Goal: Task Accomplishment & Management: Complete application form

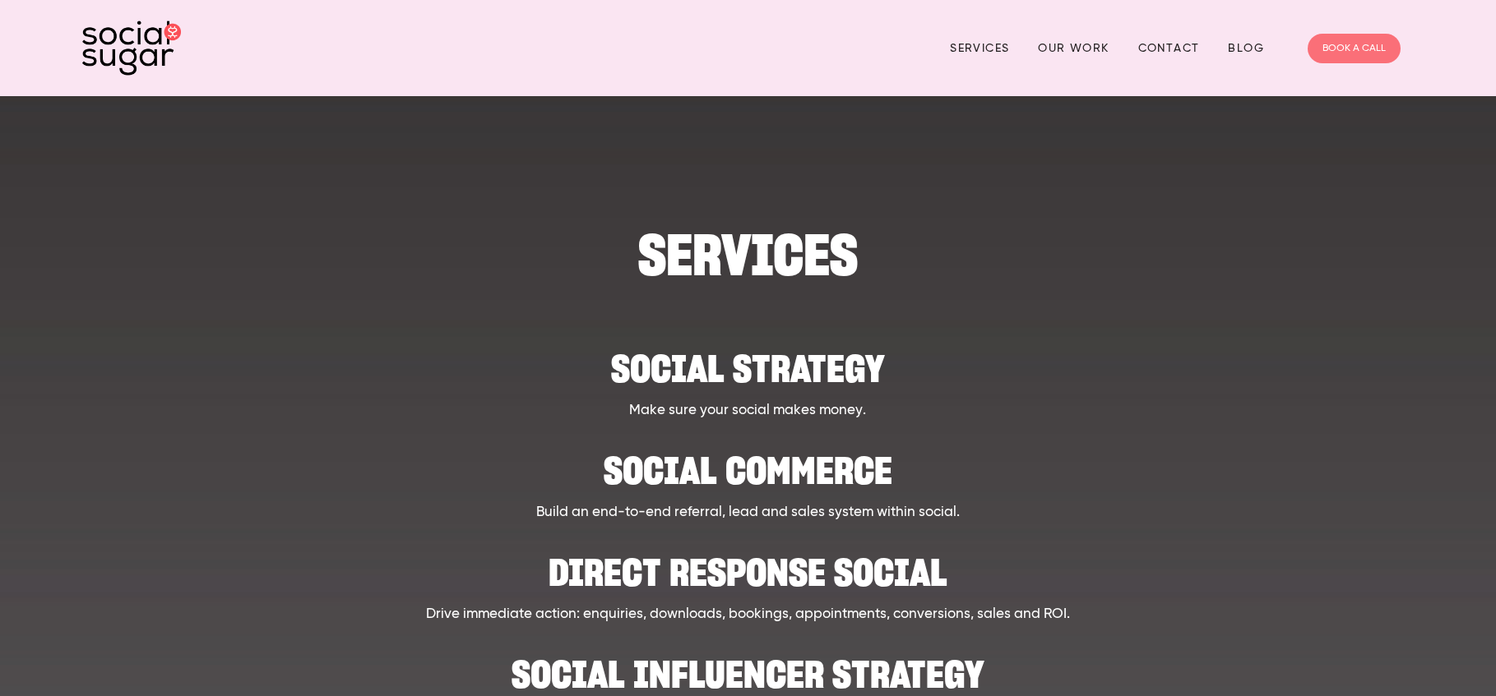
click at [1378, 47] on link "BOOK A CALL" at bounding box center [1353, 49] width 93 height 30
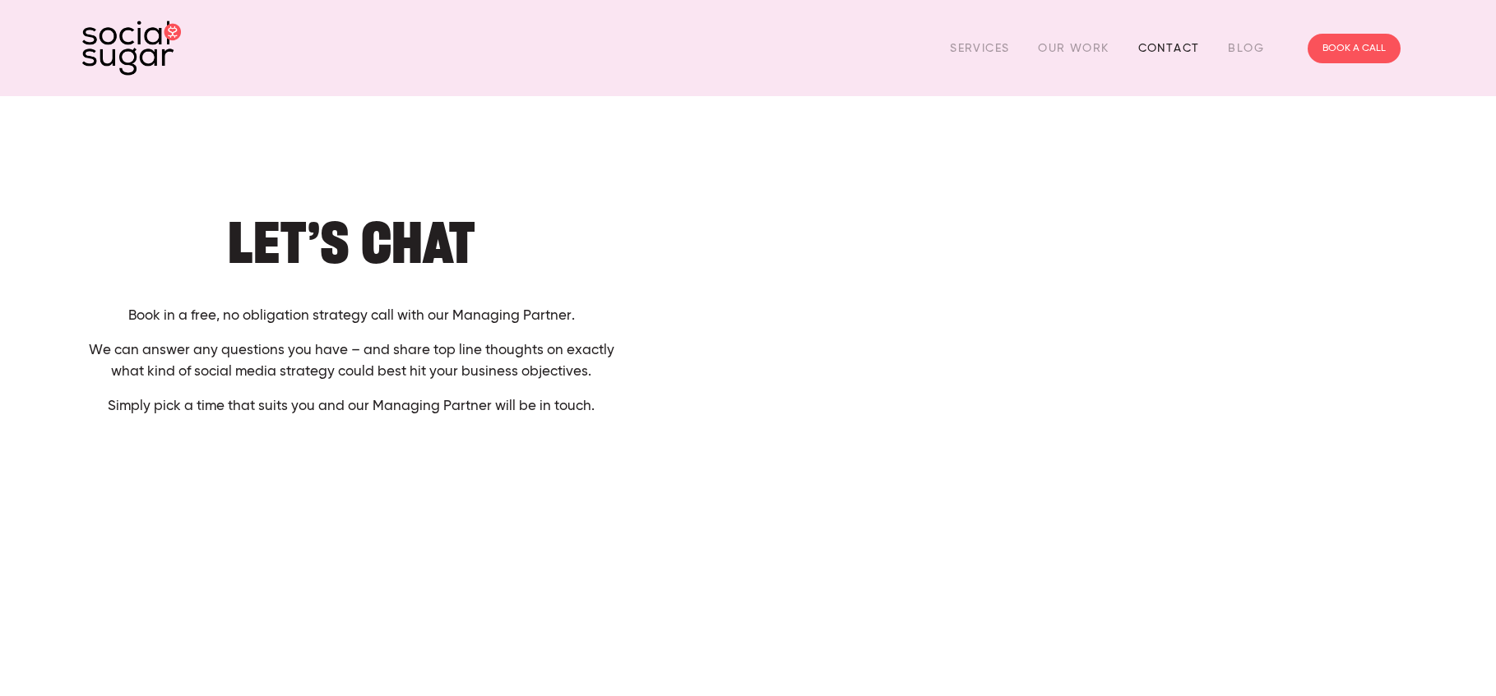
click at [1168, 43] on link "Contact" at bounding box center [1169, 47] width 62 height 25
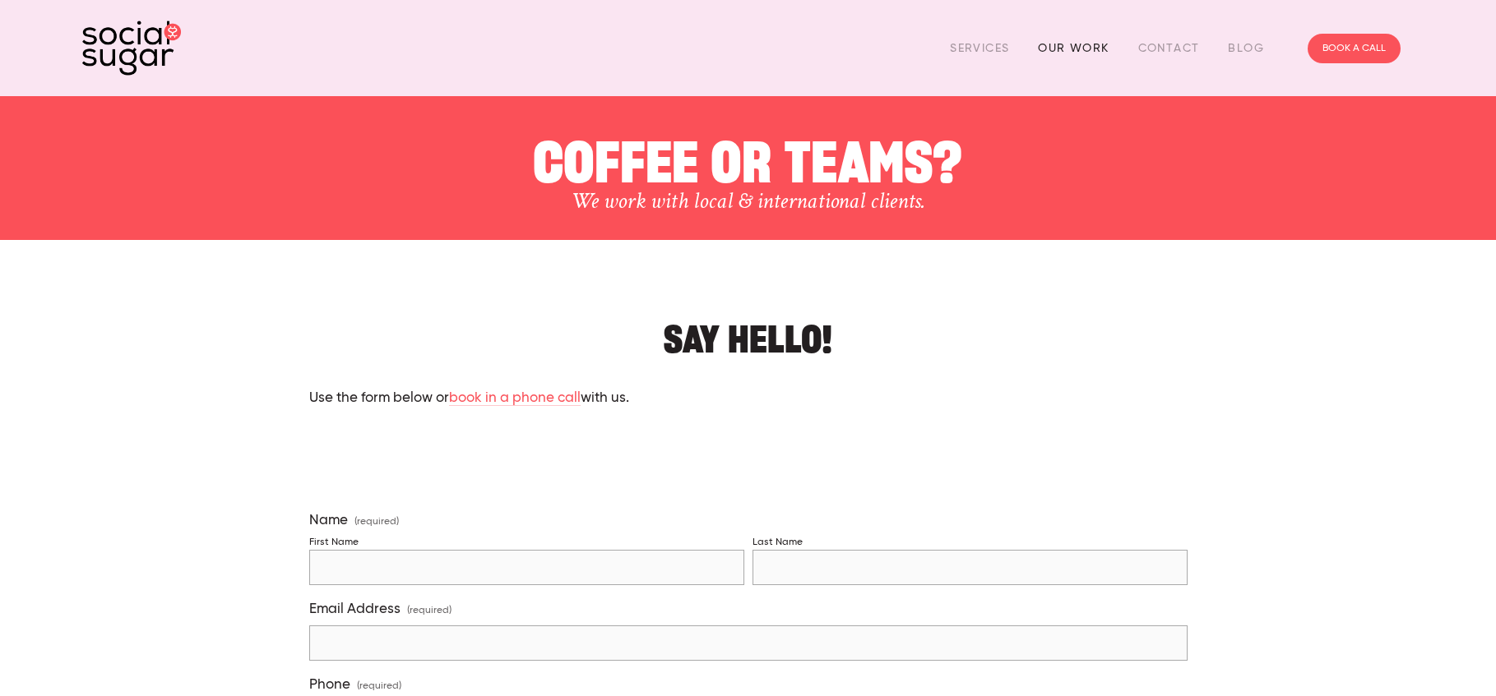
click at [1076, 50] on link "Our Work" at bounding box center [1073, 47] width 71 height 25
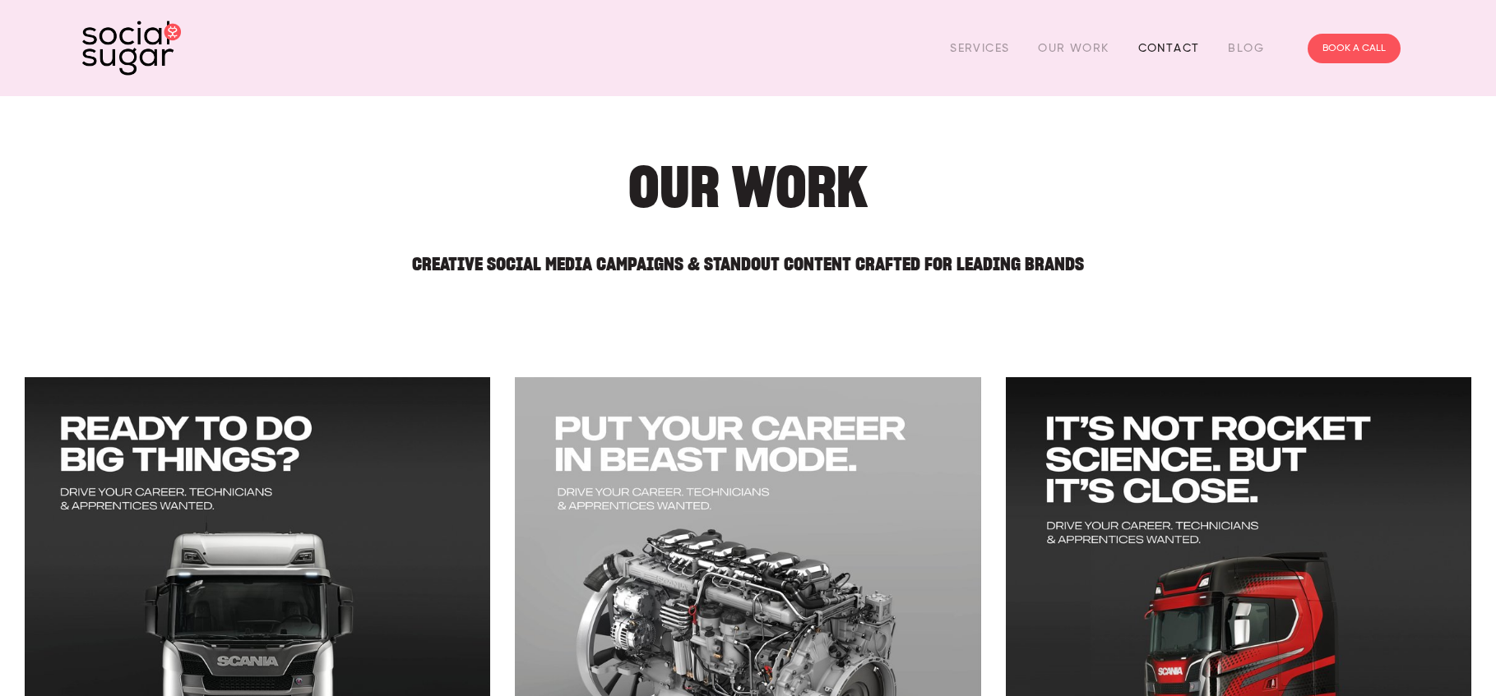
click at [1169, 48] on link "Contact" at bounding box center [1169, 47] width 62 height 25
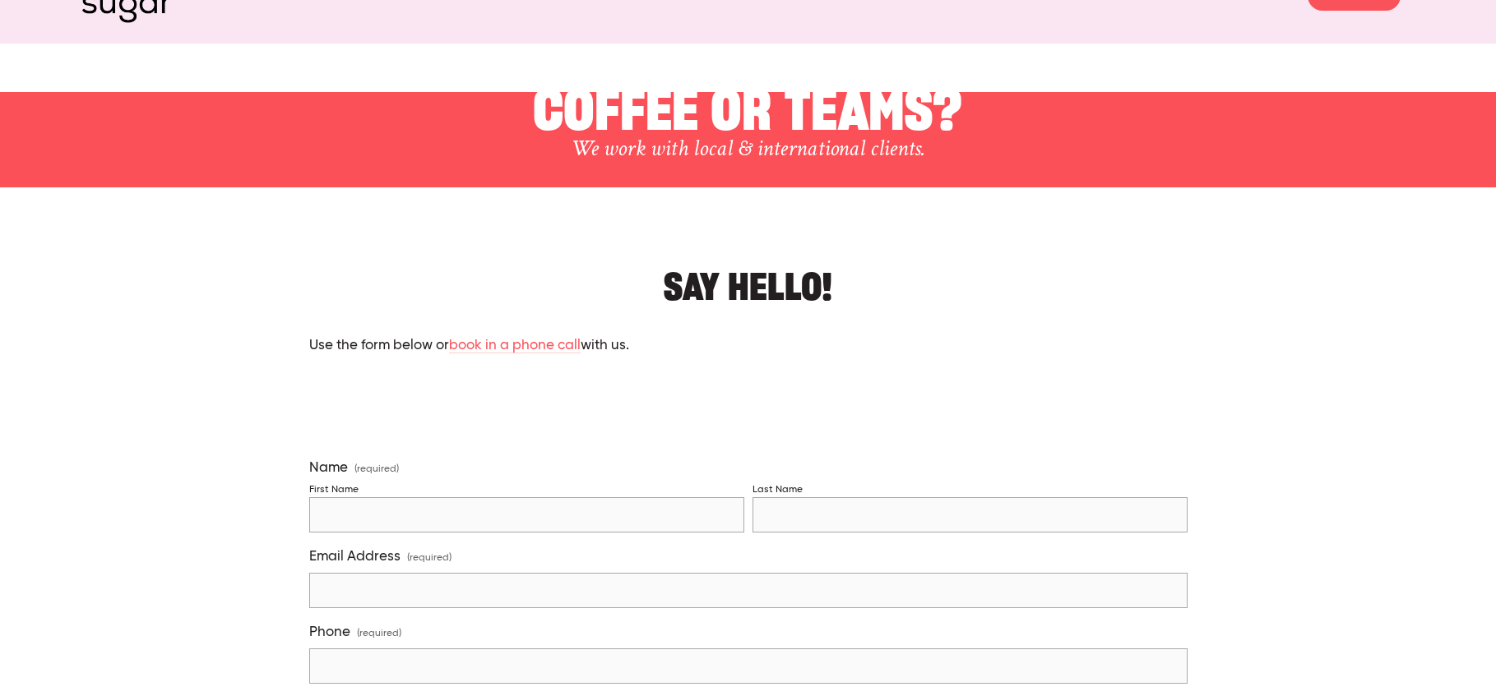
scroll to position [164, 0]
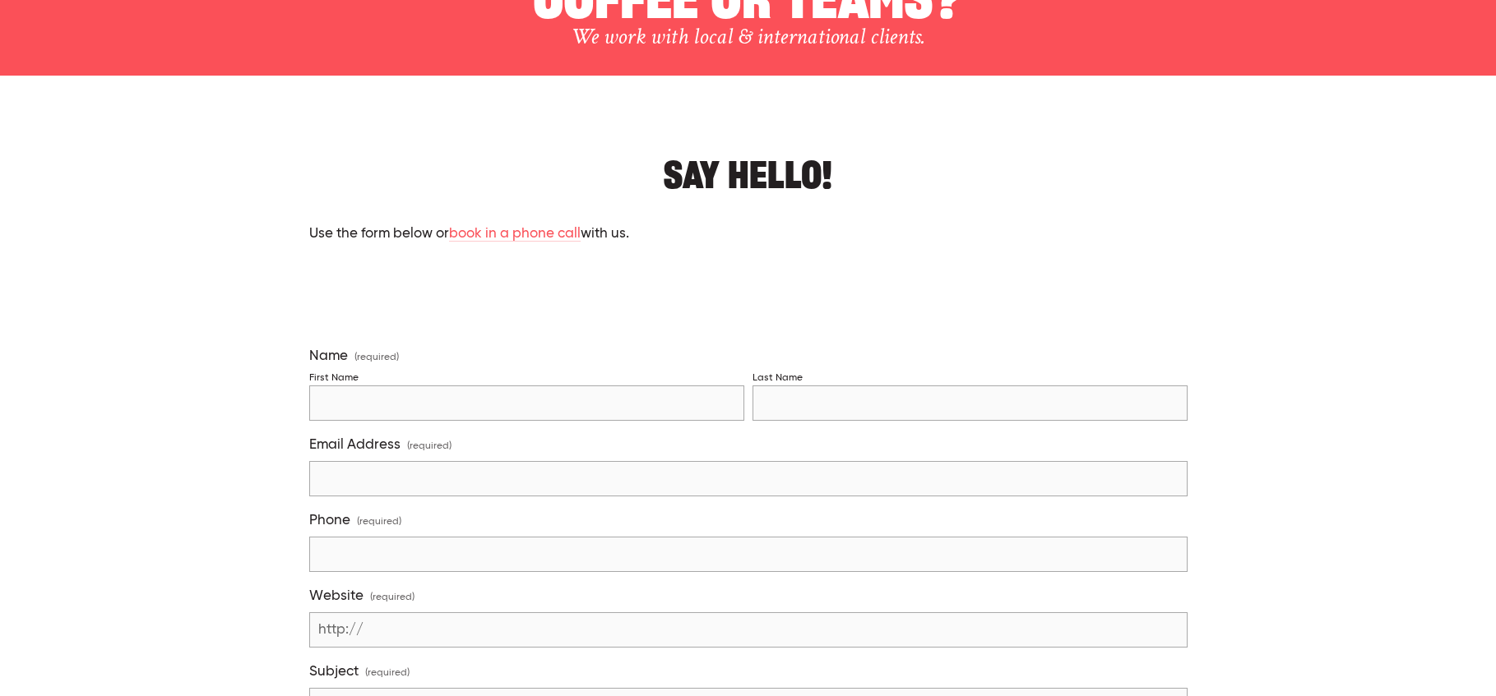
click at [359, 394] on input "First Name" at bounding box center [526, 403] width 435 height 35
type input "Emily"
type input "Mulvey"
type input "erm@masfengroup.co.nz"
type input "021770371"
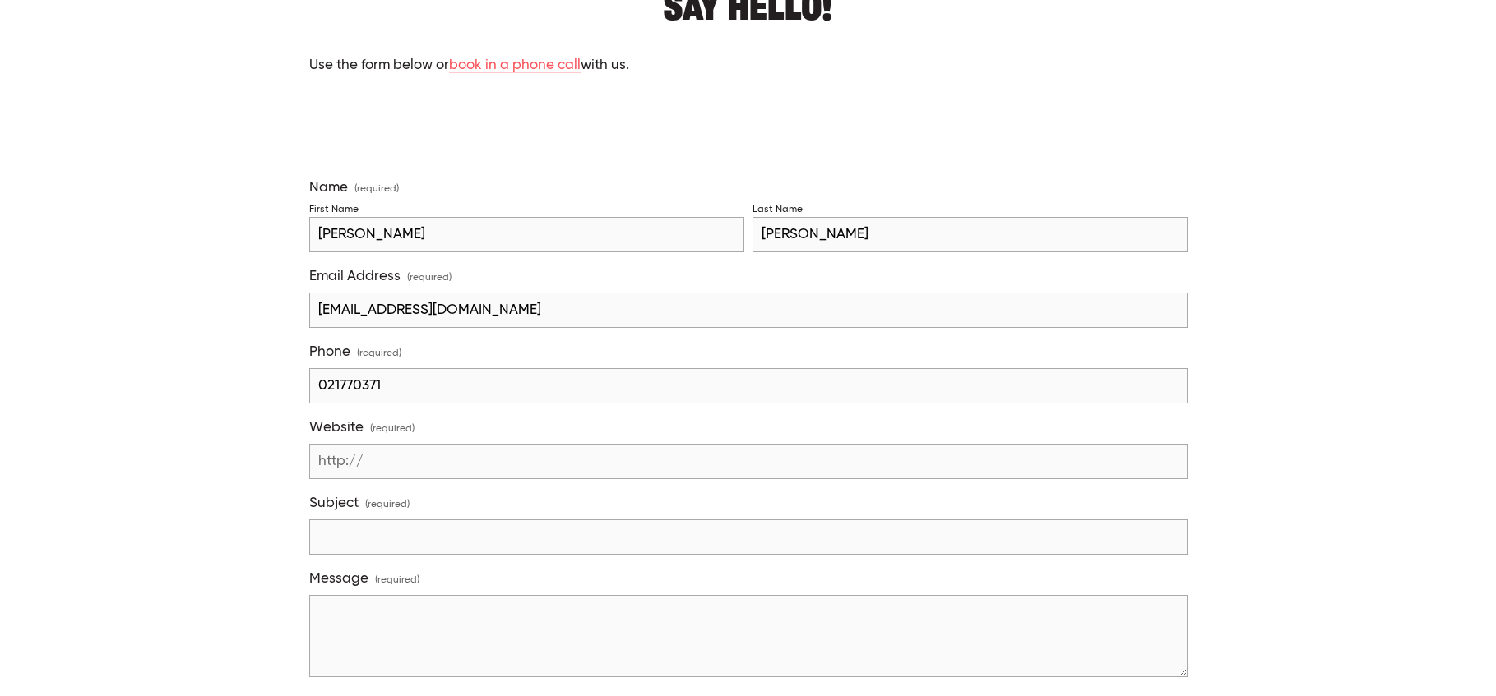
scroll to position [411, 0]
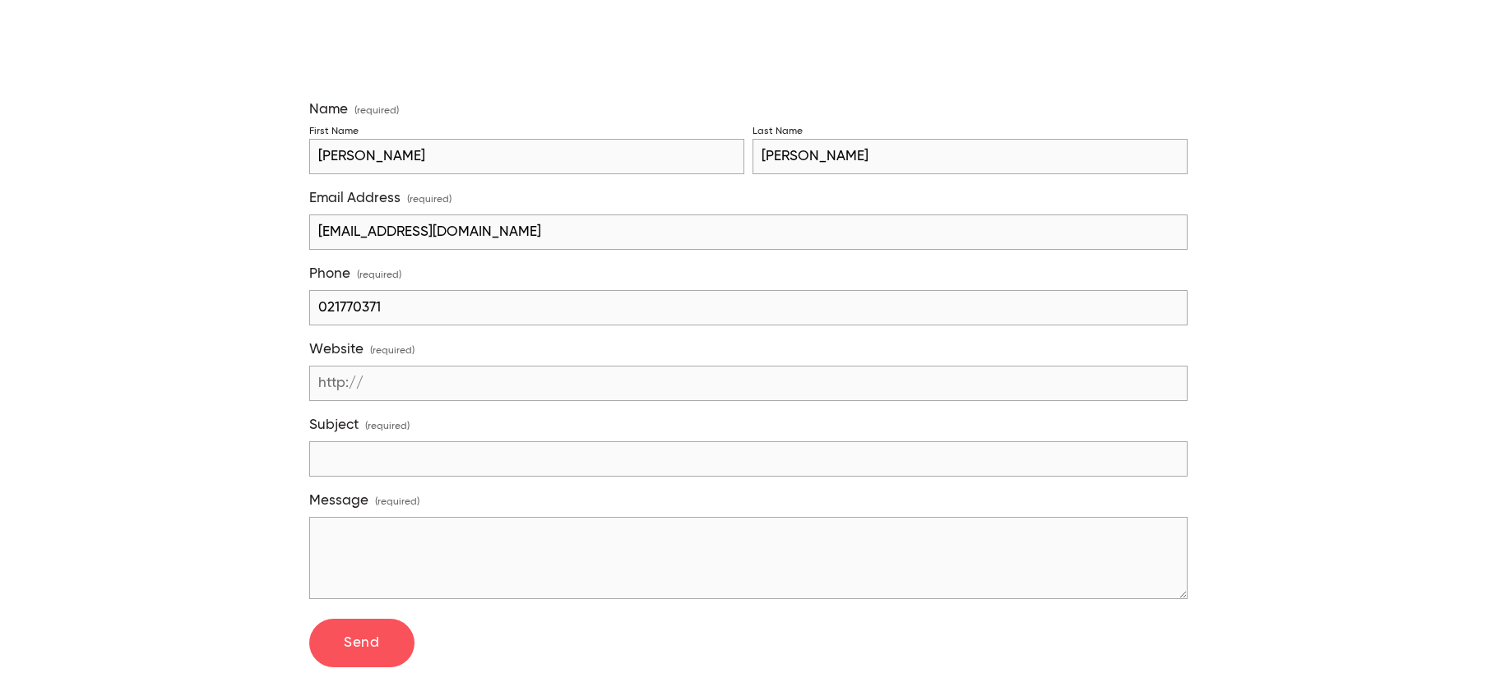
drag, startPoint x: 387, startPoint y: 376, endPoint x: 232, endPoint y: 374, distance: 155.4
click at [232, 374] on div "Say hello! Use the form below or book in a phone call with us. Name (required) …" at bounding box center [747, 599] width 1359 height 1409
paste input "https://www.eastridge.co.nz/"
click at [423, 381] on input "https://www.eastridge.co.nz/" at bounding box center [748, 383] width 878 height 35
click at [537, 380] on input "www.eastridge.co.nz/" at bounding box center [748, 383] width 878 height 35
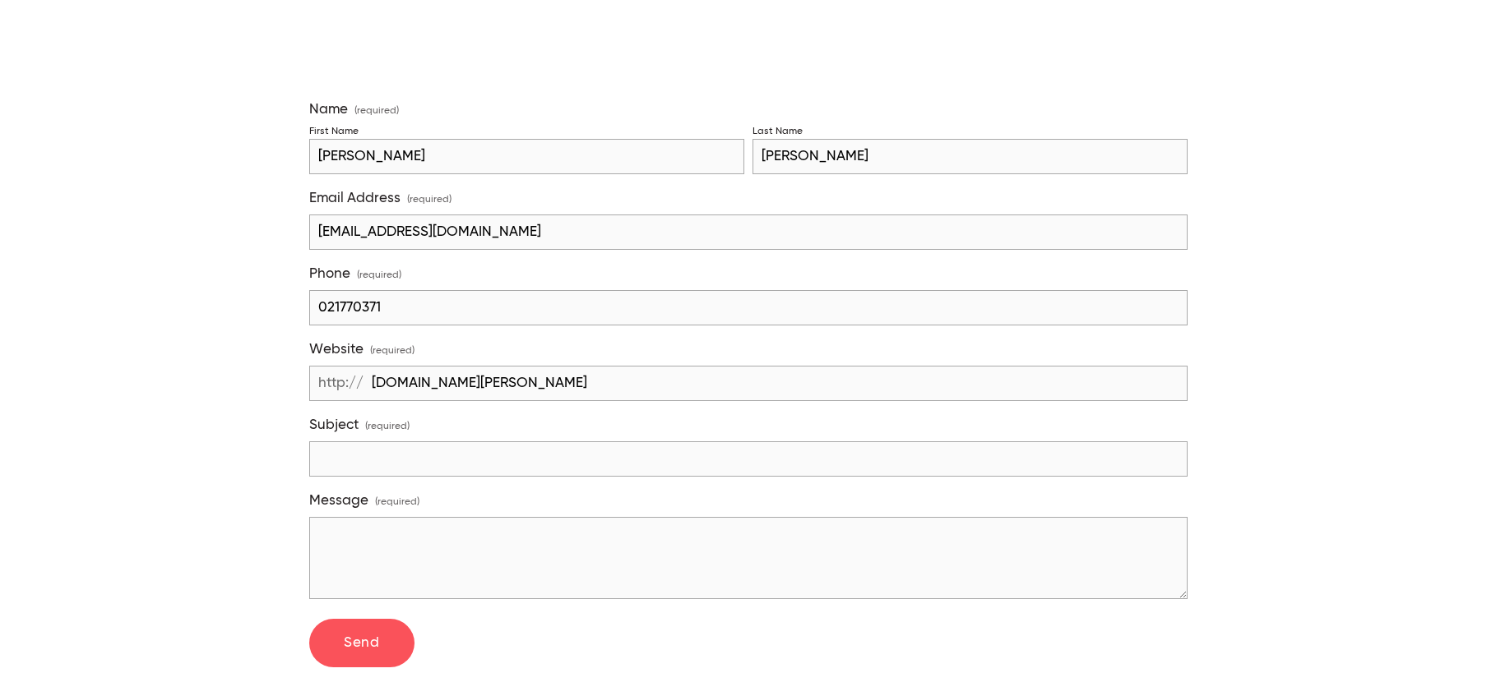
type input "www.eastridge.co.nz"
click at [400, 442] on input "Subject (required)" at bounding box center [748, 459] width 878 height 35
type input "Eastridge Shopping Centre - Campaign"
click at [841, 534] on textarea "Message (required)" at bounding box center [748, 558] width 878 height 82
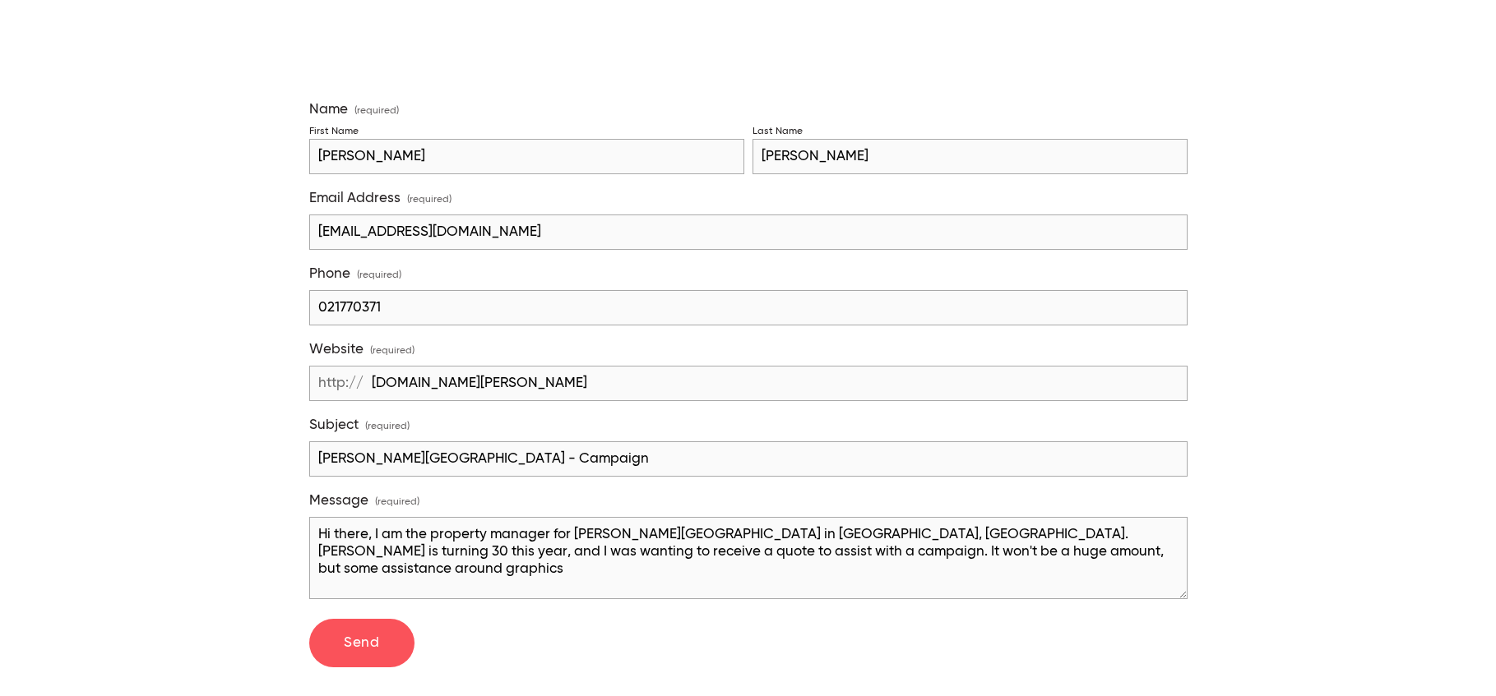
click at [867, 545] on textarea "Hi there, I am the property manager for Eastridge Shopping Centre in Mission Ba…" at bounding box center [748, 558] width 878 height 82
click at [648, 572] on textarea "Hi there, I am the property manager for Eastridge Shopping Centre in Mission Ba…" at bounding box center [748, 558] width 878 height 82
drag, startPoint x: 648, startPoint y: 569, endPoint x: 403, endPoint y: 562, distance: 245.1
click at [403, 562] on textarea "Hi there, I am the property manager for Eastridge Shopping Centre in Mission Ba…" at bounding box center [748, 558] width 878 height 82
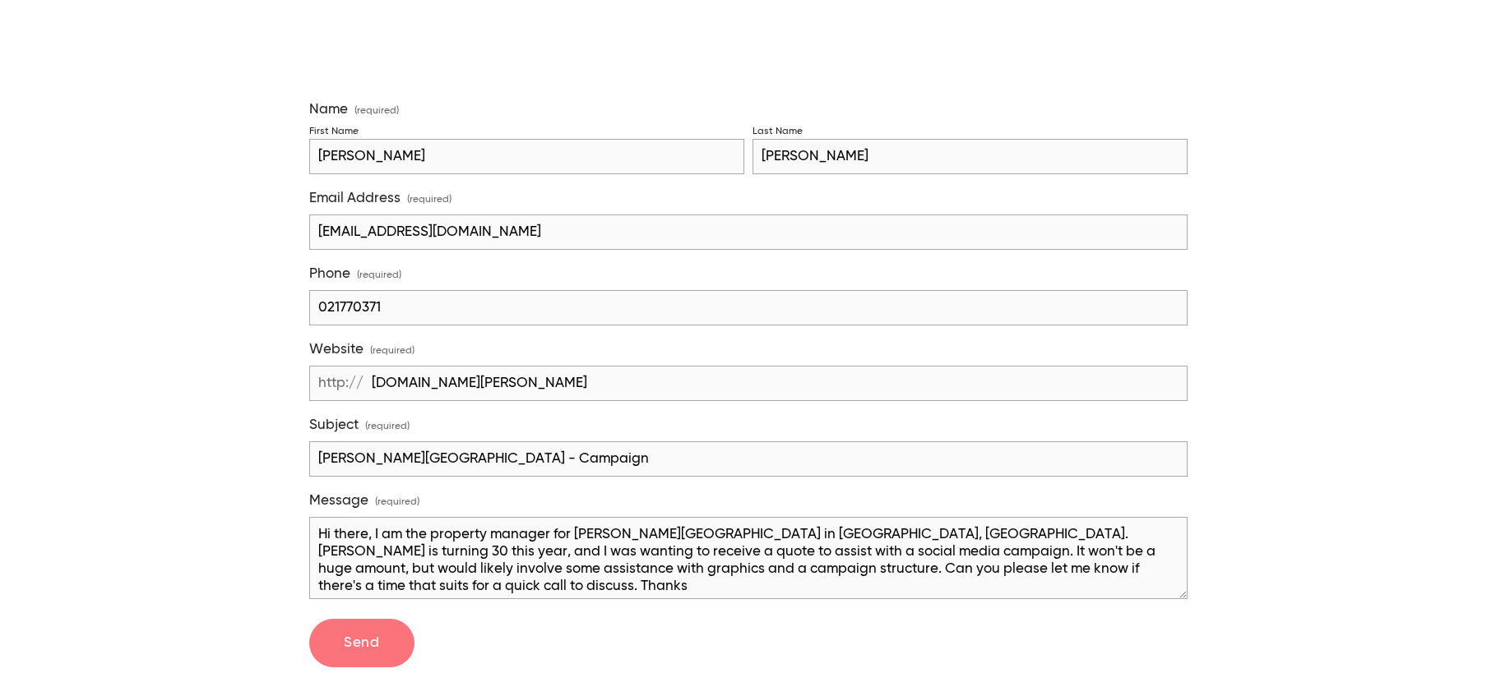
type textarea "Hi there, I am the property manager for Eastridge Shopping Centre in Mission Ba…"
click at [354, 639] on span "Send" at bounding box center [361, 643] width 35 height 14
